Goal: Check status: Check status

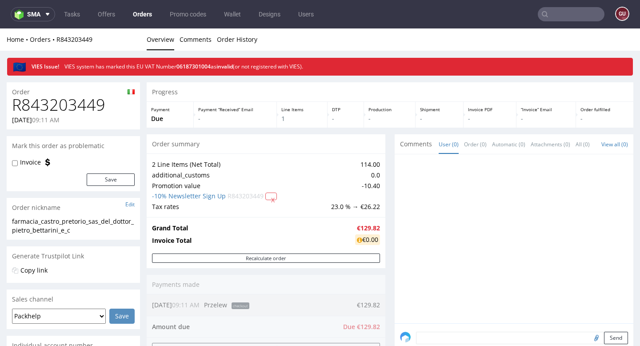
click at [553, 14] on input "text" at bounding box center [571, 14] width 67 height 14
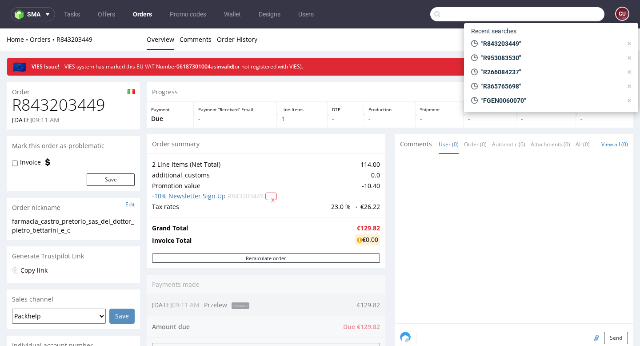
paste input "R787023766"
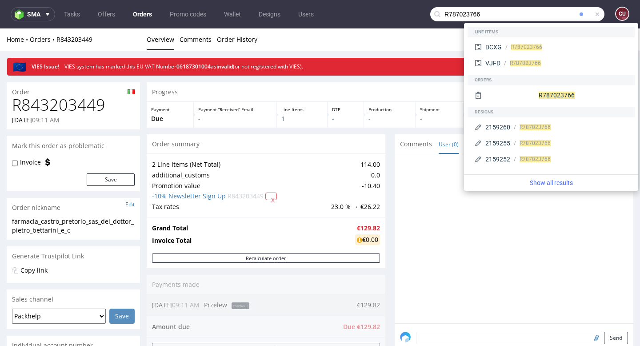
type input "R787023766"
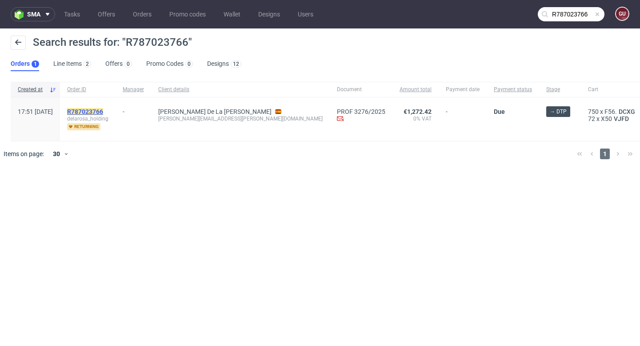
click at [103, 111] on mark "R787023766" at bounding box center [85, 111] width 36 height 7
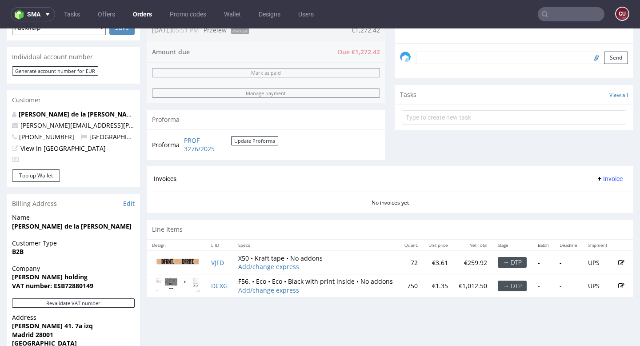
scroll to position [256, 0]
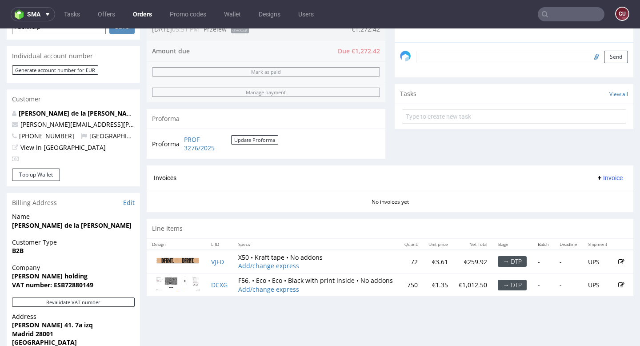
click at [176, 290] on img at bounding box center [178, 283] width 44 height 15
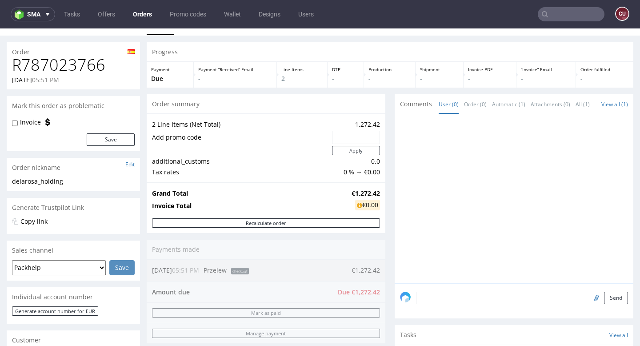
scroll to position [14, 0]
click at [612, 106] on link "View all (1)" at bounding box center [614, 105] width 27 height 8
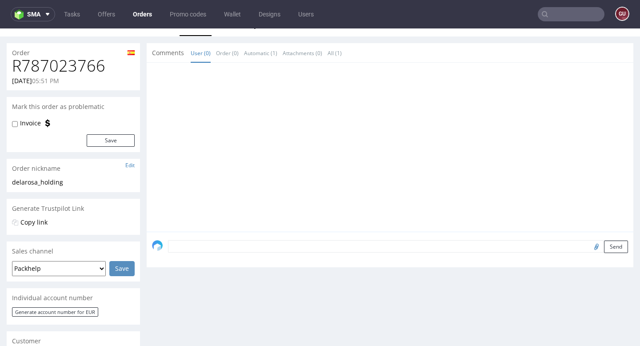
type input "R787023766"
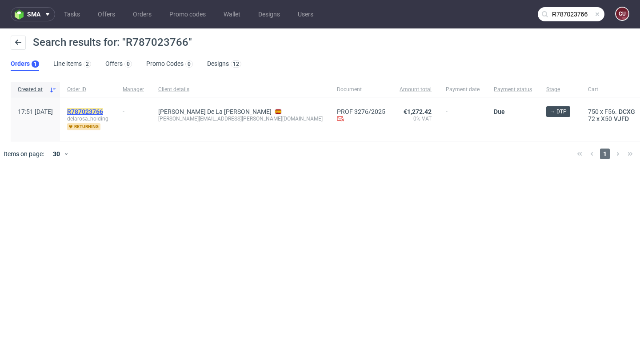
click at [103, 112] on mark "R787023766" at bounding box center [85, 111] width 36 height 7
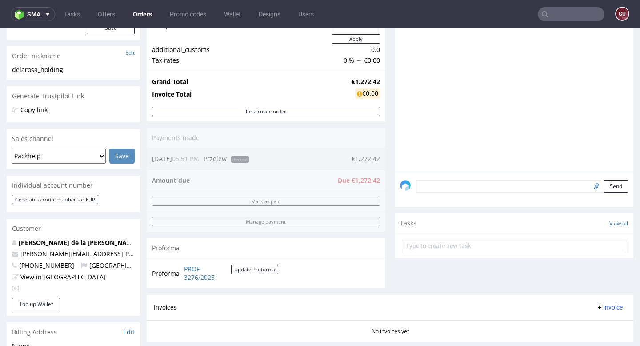
scroll to position [132, 0]
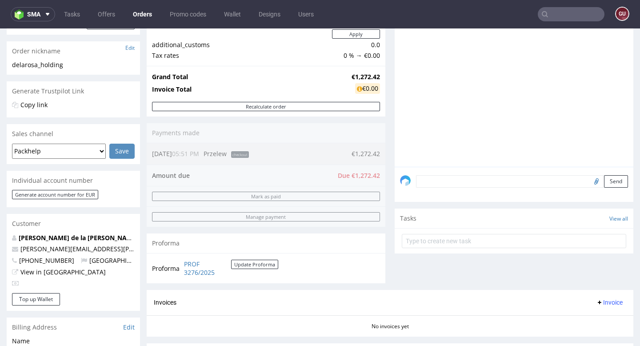
click at [245, 152] on div "Order summary 2 Line Items (Net Total) 1,272.42 Add promo code Apply additional…" at bounding box center [266, 134] width 239 height 312
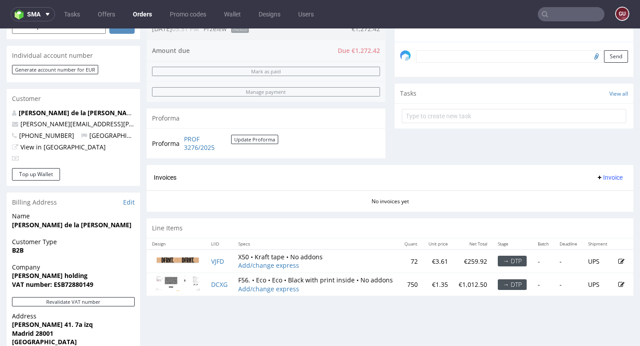
scroll to position [0, 0]
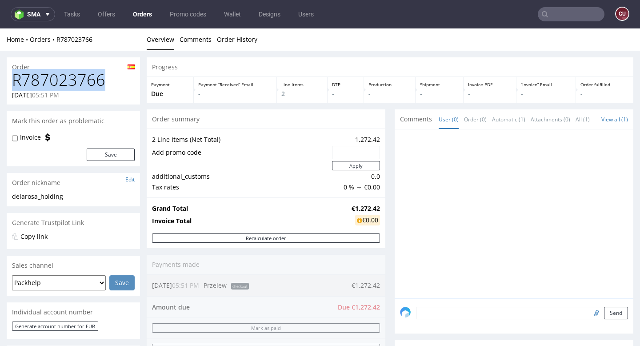
drag, startPoint x: 10, startPoint y: 80, endPoint x: 105, endPoint y: 82, distance: 94.7
click at [105, 82] on div "R787023766 04.02.2025 05:51 PM" at bounding box center [73, 87] width 133 height 33
copy h1 "R787023766"
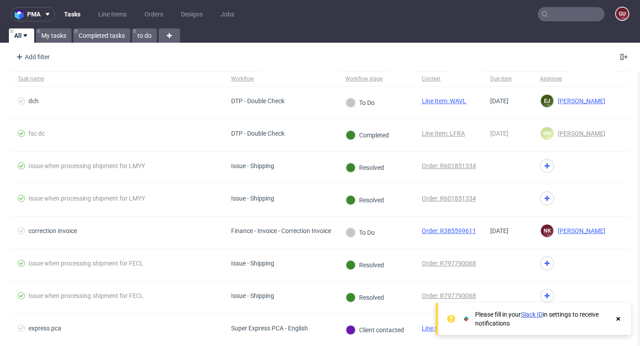
click at [561, 18] on input "text" at bounding box center [571, 14] width 67 height 14
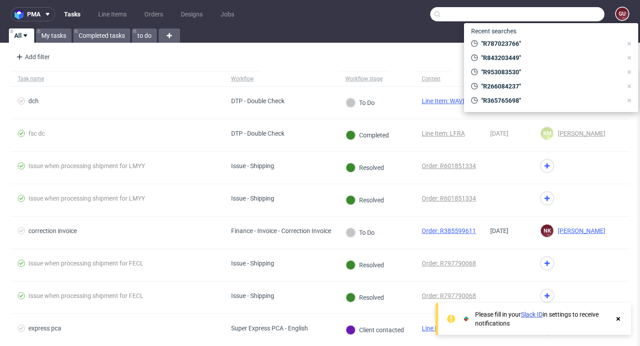
paste input "R038140723"
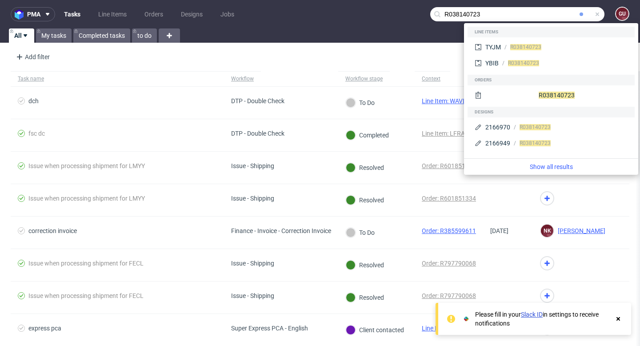
type input "R038140723"
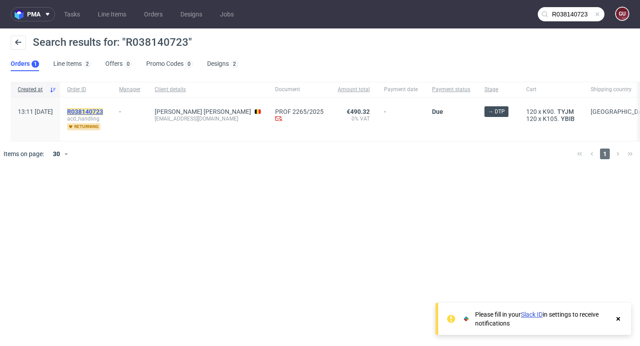
click at [103, 110] on mark "R038140723" at bounding box center [85, 111] width 36 height 7
